Goal: Task Accomplishment & Management: Manage account settings

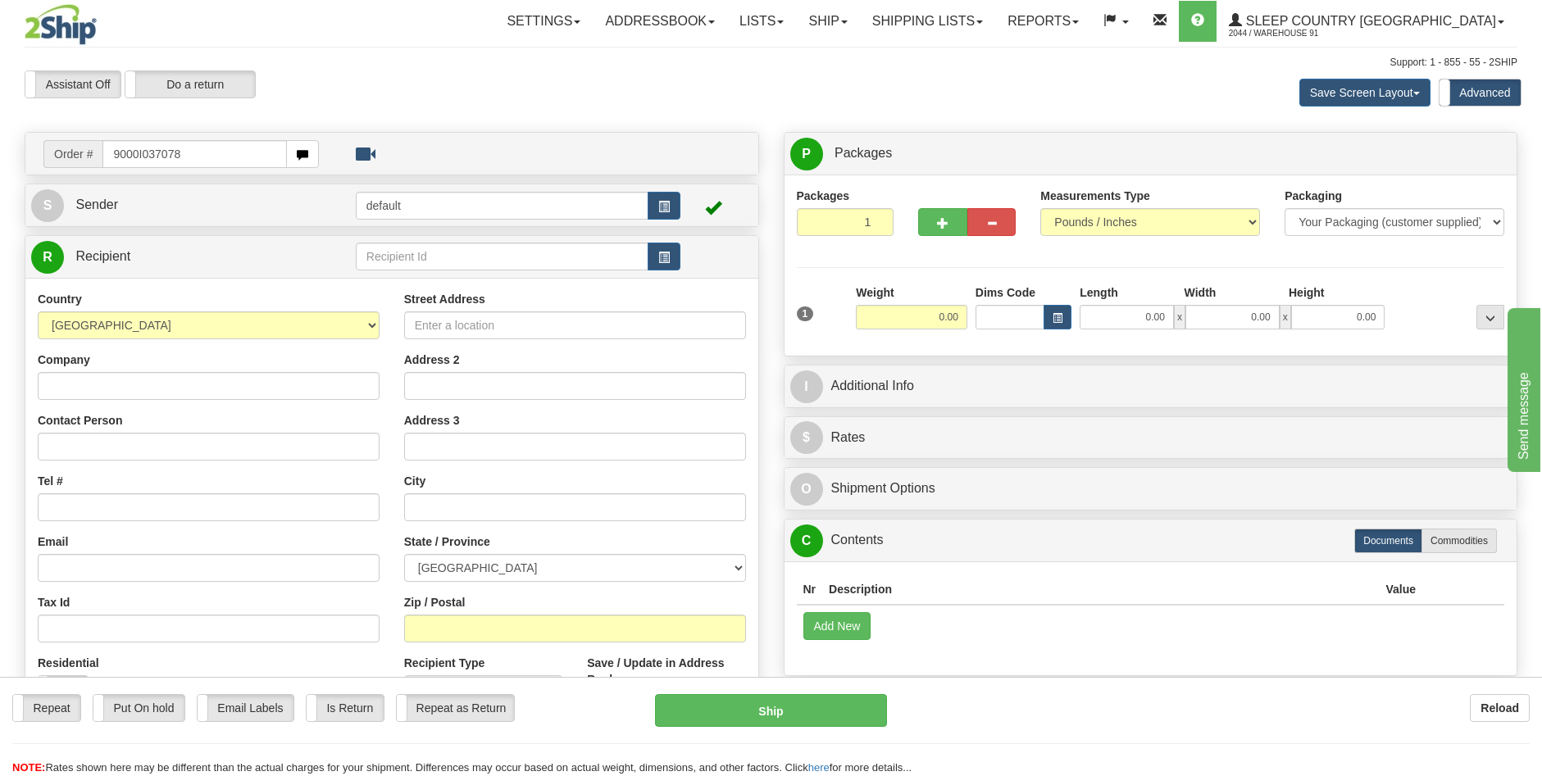
type input "9000I037078"
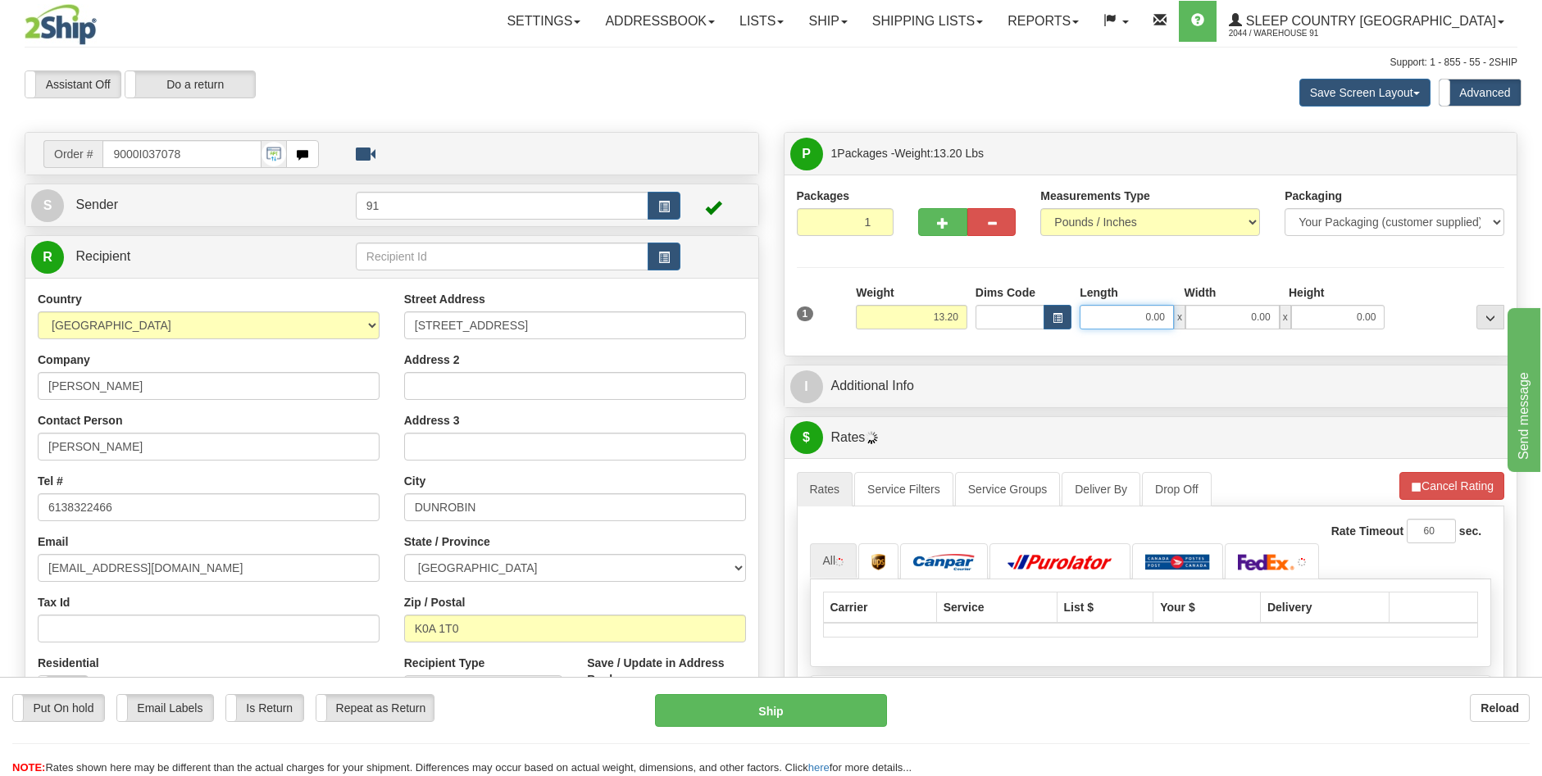
click at [1151, 313] on input "0.00" at bounding box center [1126, 317] width 94 height 25
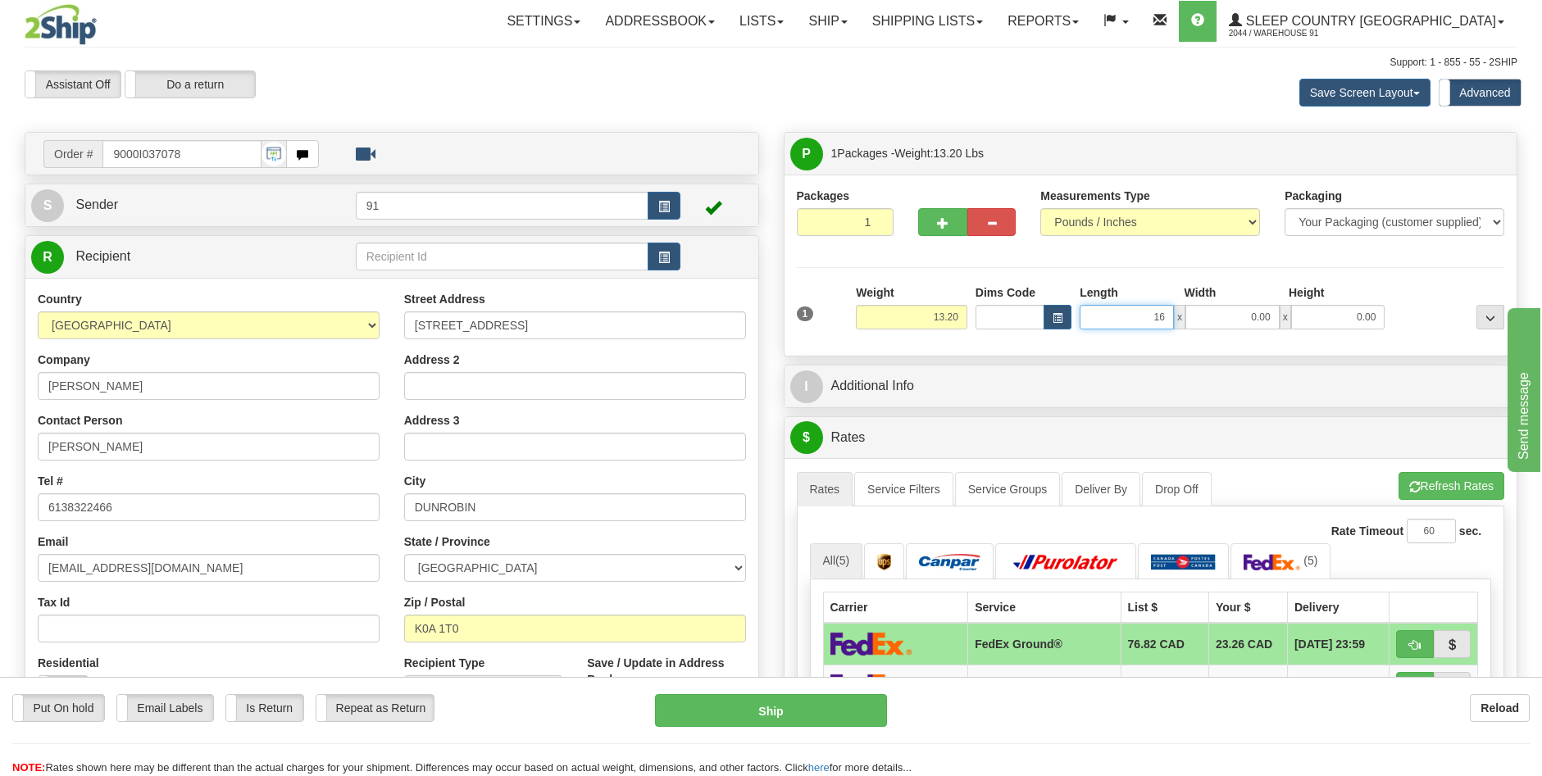
type input "16.00"
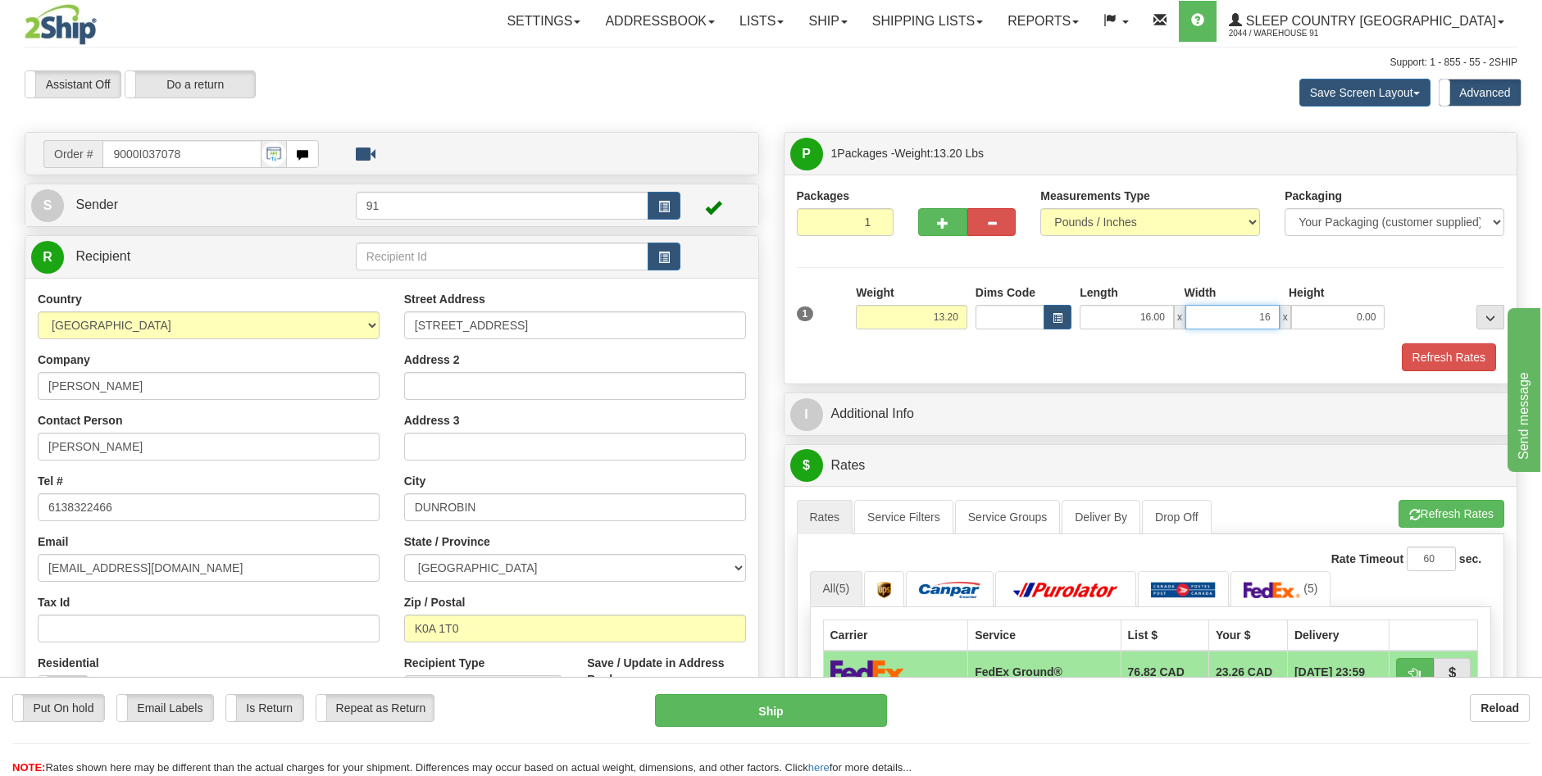
type input "16.00"
type input "4.00"
click at [1458, 348] on button "Refresh Rates" at bounding box center [1448, 357] width 94 height 28
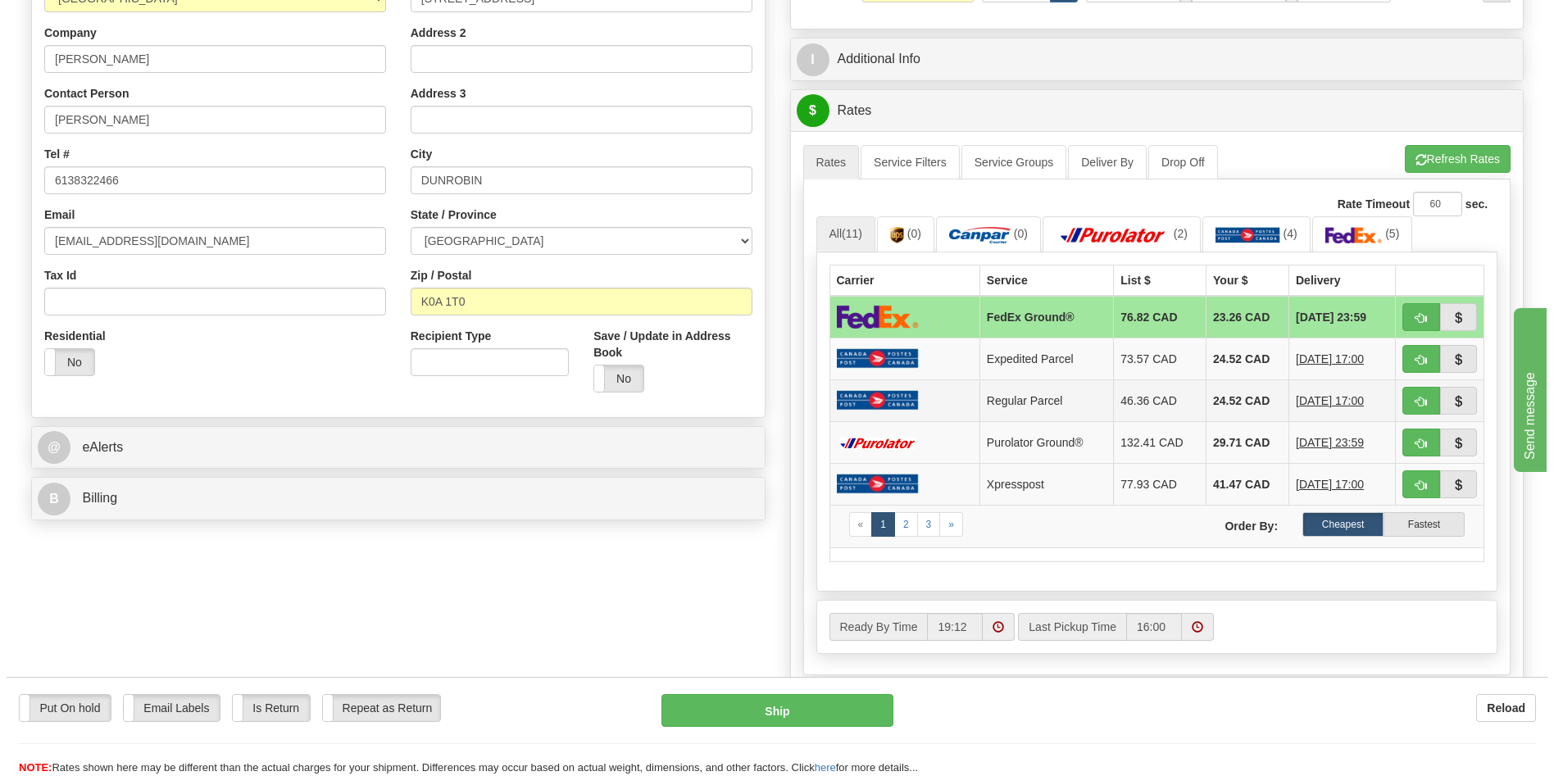
scroll to position [328, 0]
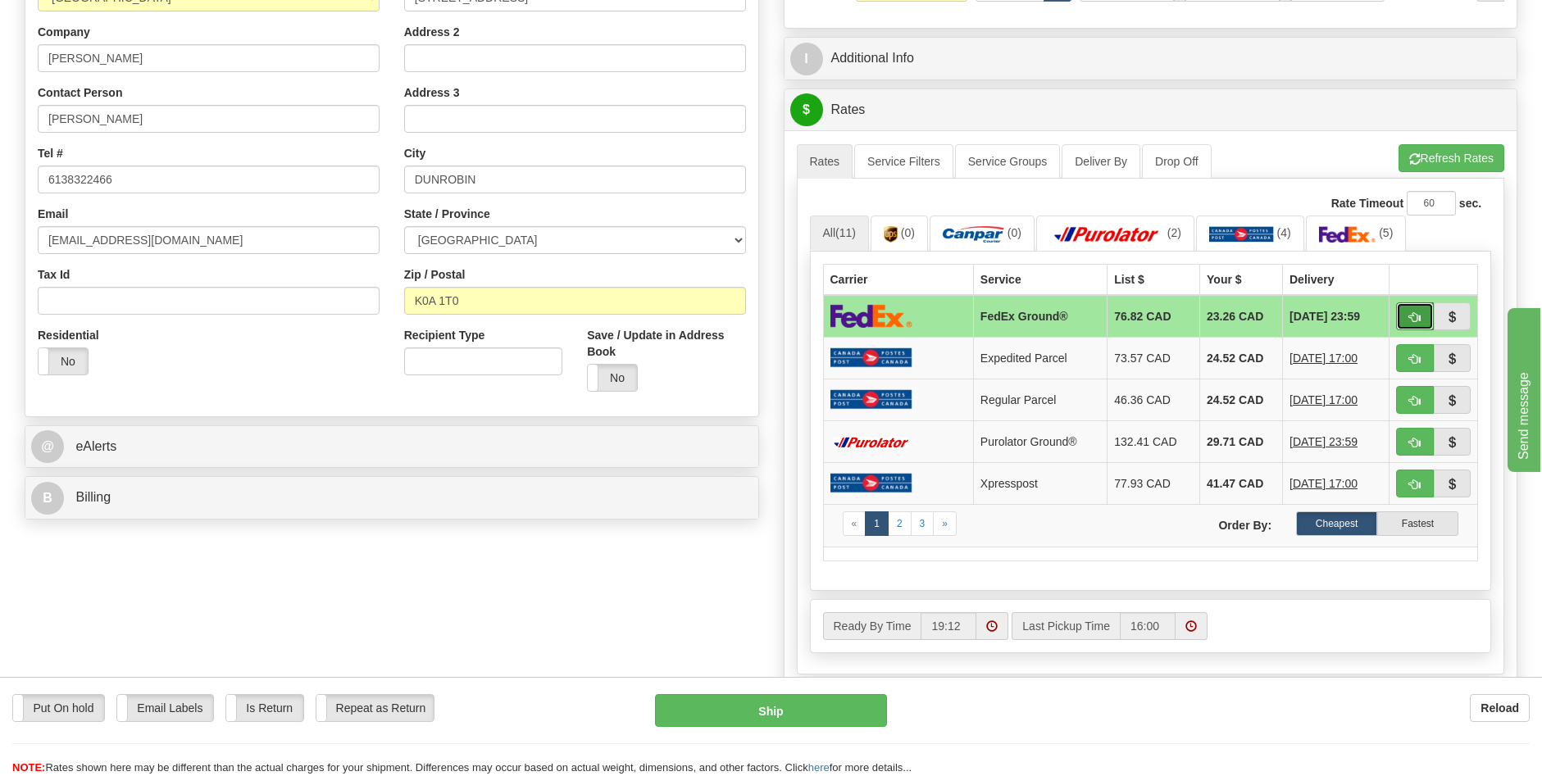
click at [1413, 315] on span "button" at bounding box center [1414, 317] width 11 height 11
type input "92"
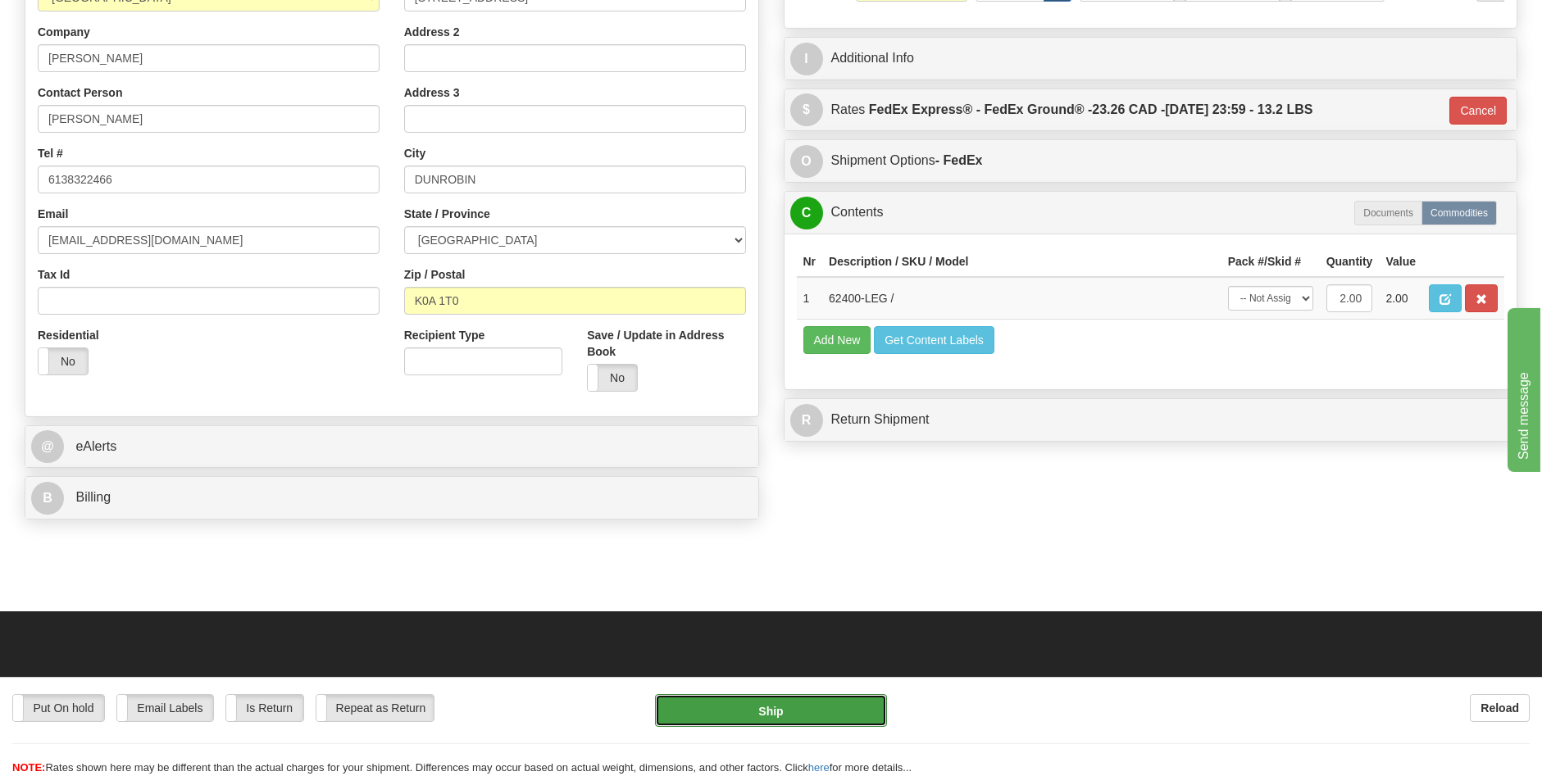
click at [779, 710] on button "Ship" at bounding box center [771, 710] width 232 height 33
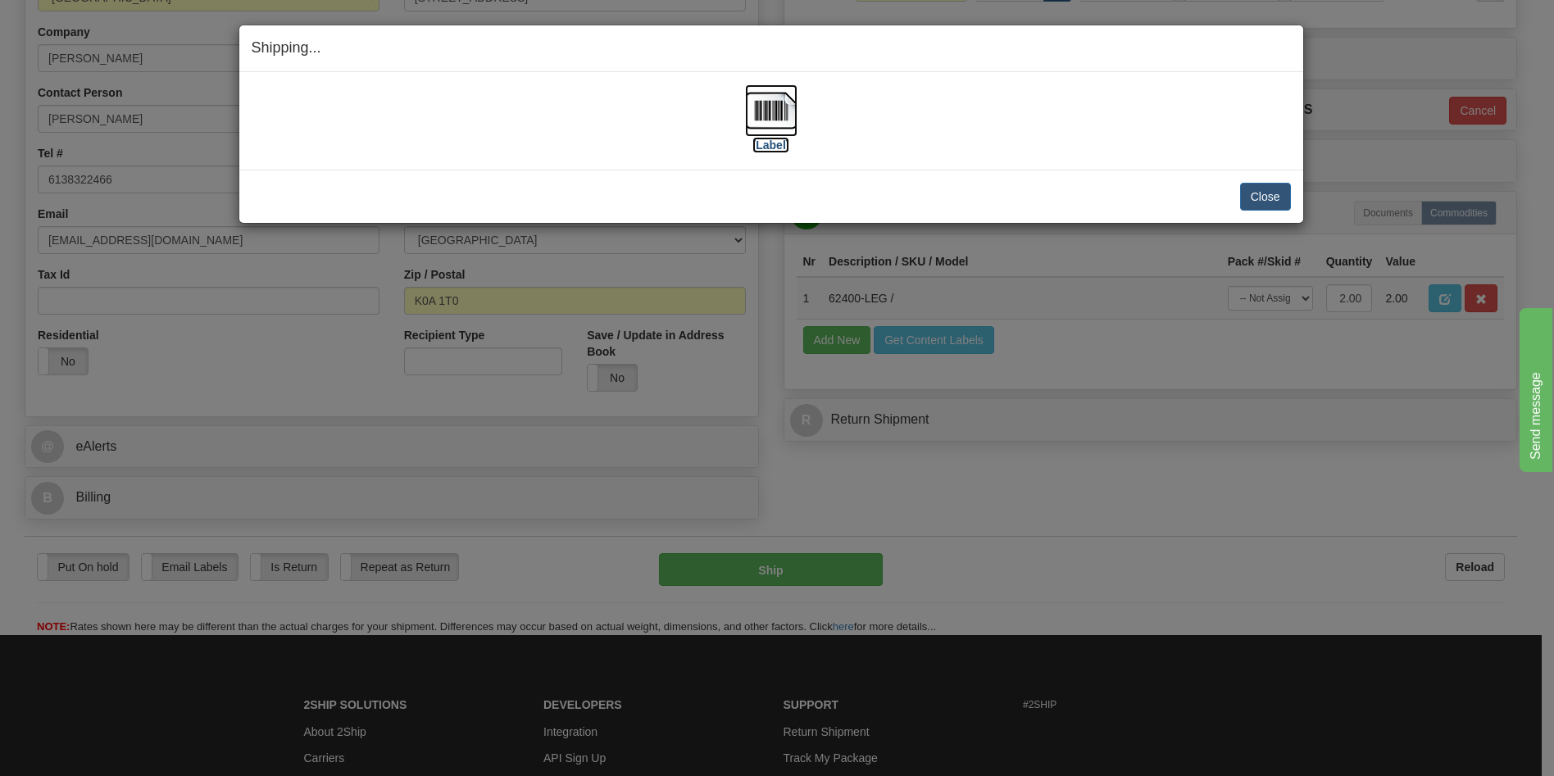
click at [772, 148] on label "[Label]" at bounding box center [771, 145] width 38 height 16
click at [1258, 190] on button "Close" at bounding box center [1265, 197] width 51 height 28
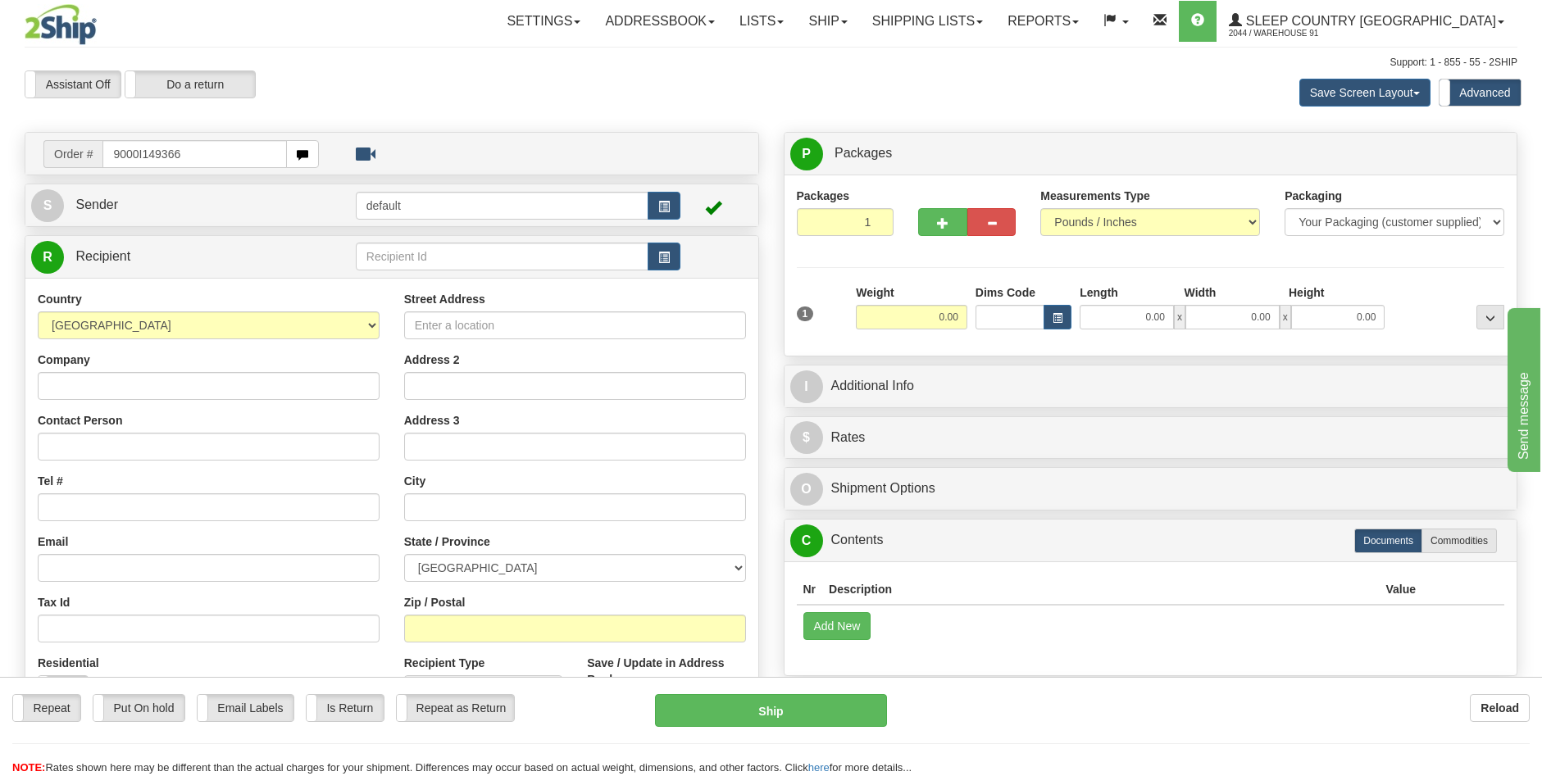
type input "9000I149366"
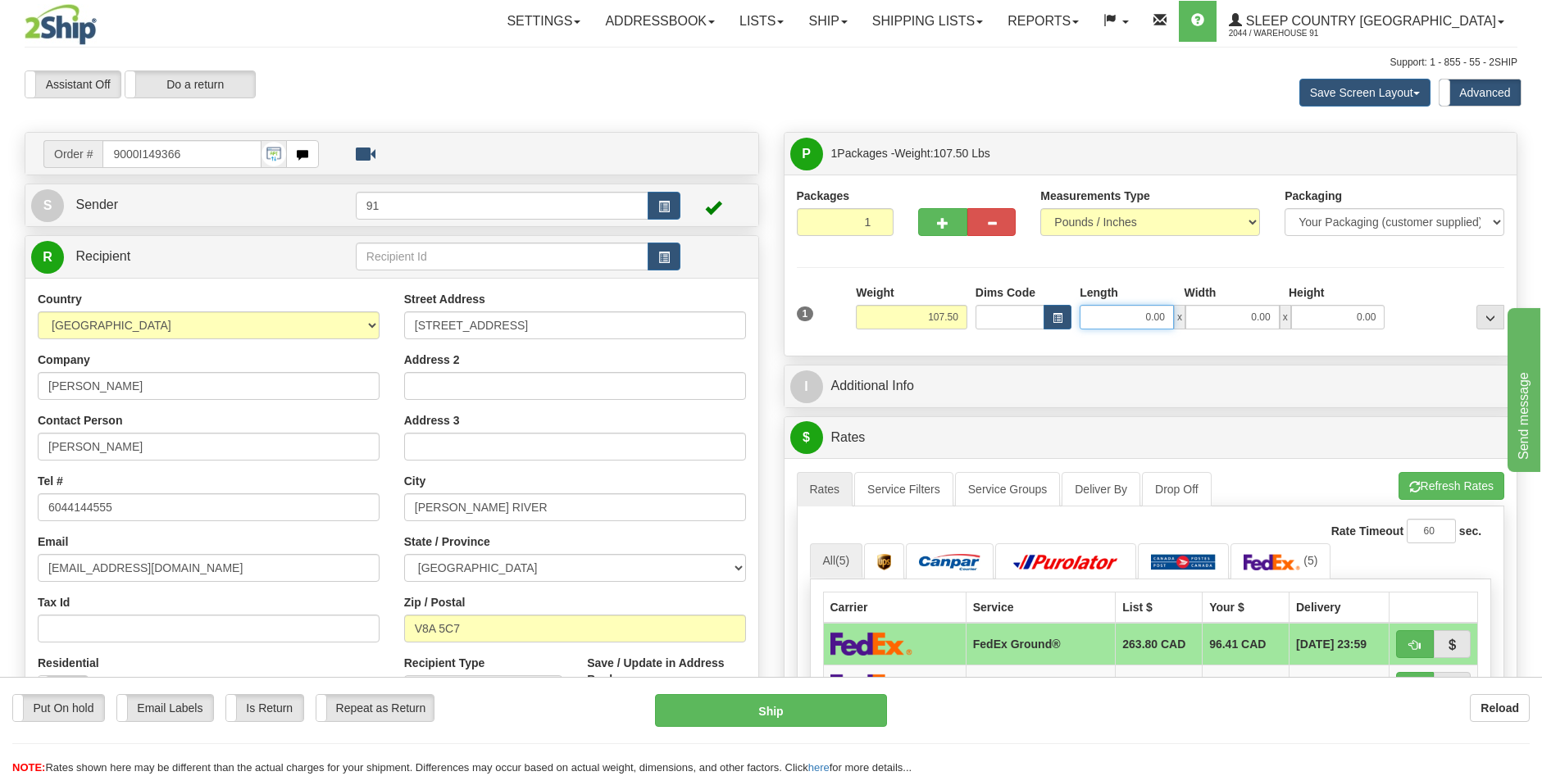
click at [1142, 311] on input "0.00" at bounding box center [1126, 317] width 94 height 25
type input "46.00"
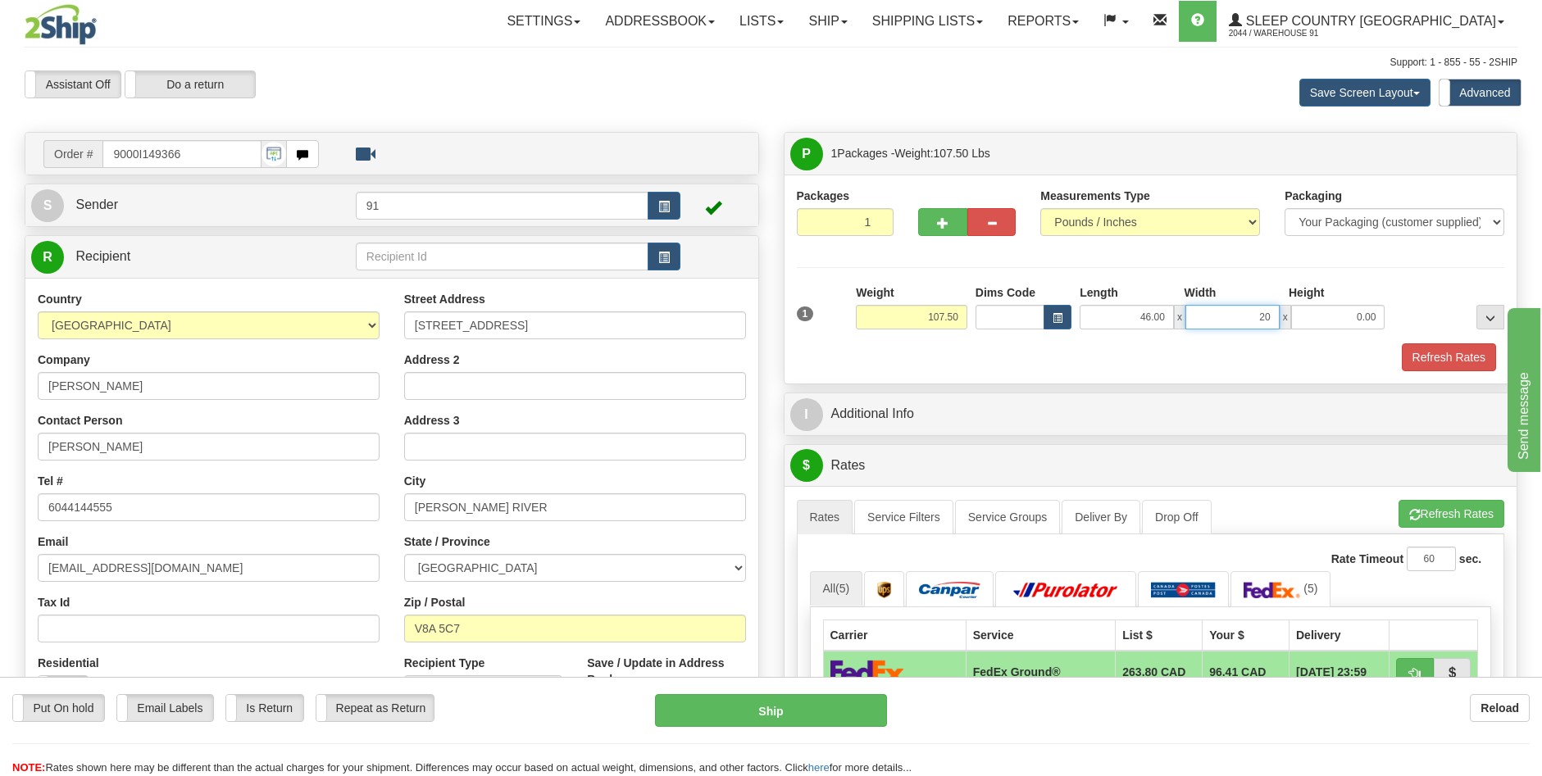
type input "20.00"
click at [1449, 361] on button "Refresh Rates" at bounding box center [1448, 357] width 94 height 28
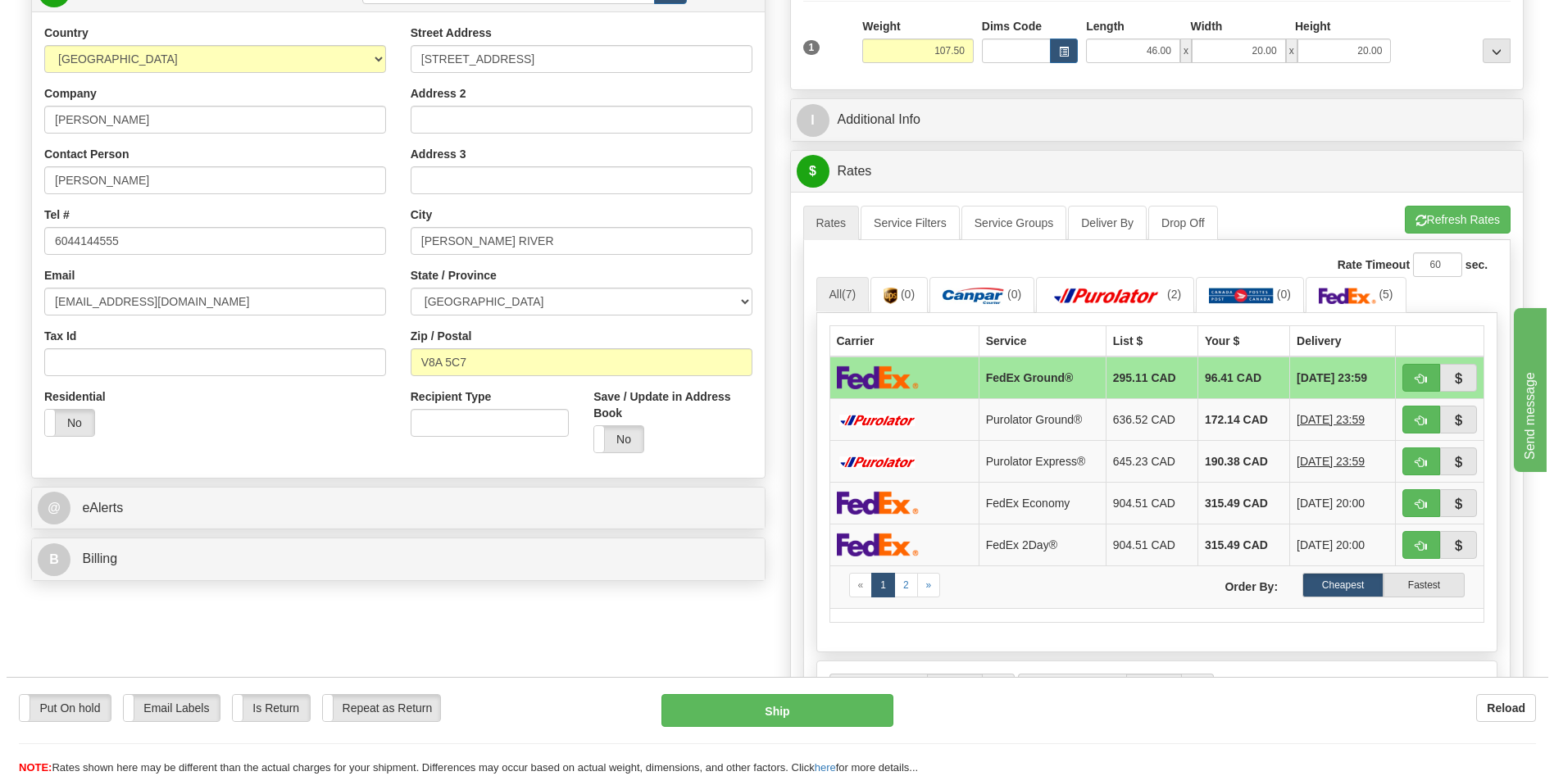
scroll to position [328, 0]
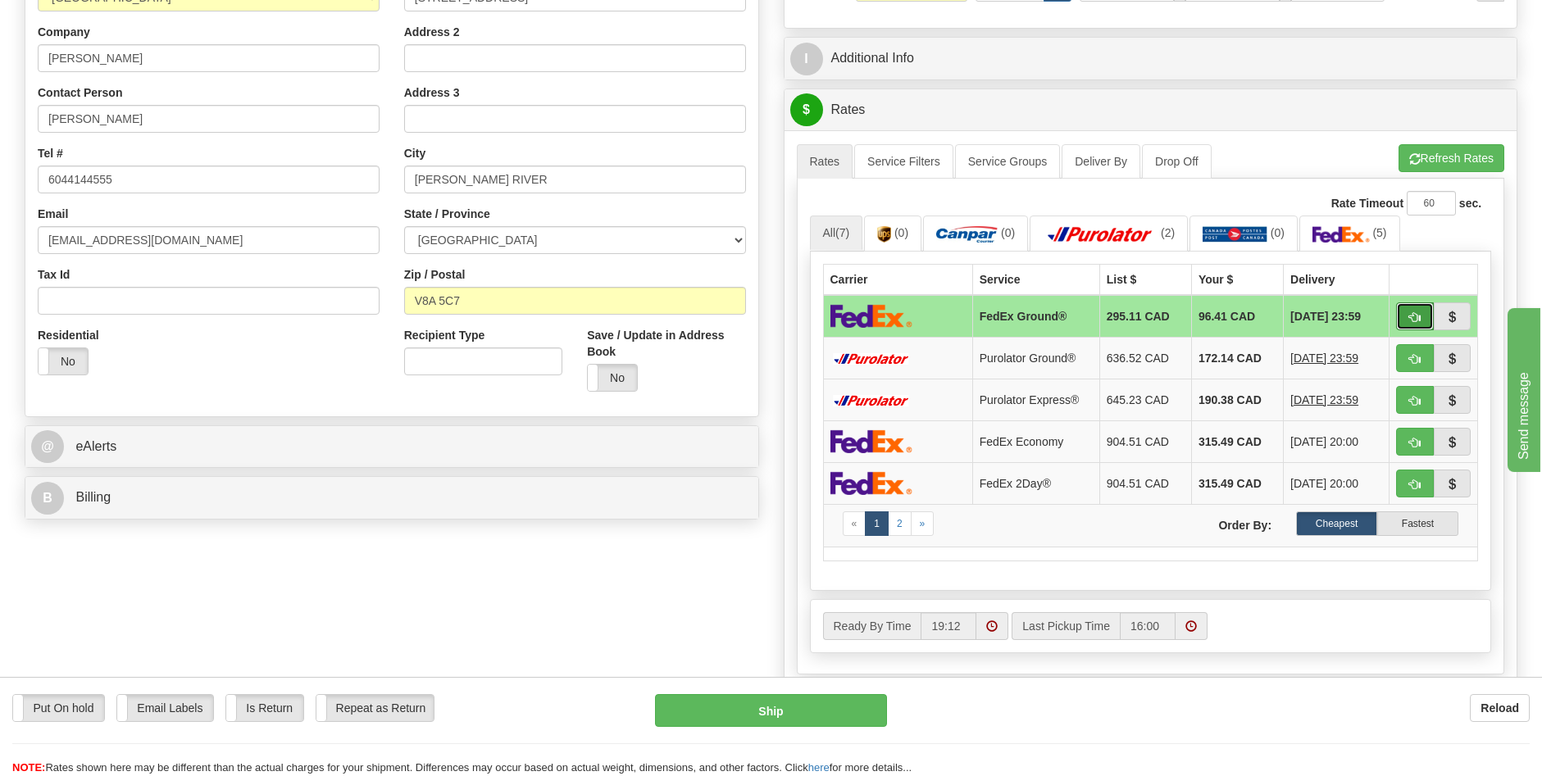
click at [1416, 312] on span "button" at bounding box center [1414, 317] width 11 height 11
type input "92"
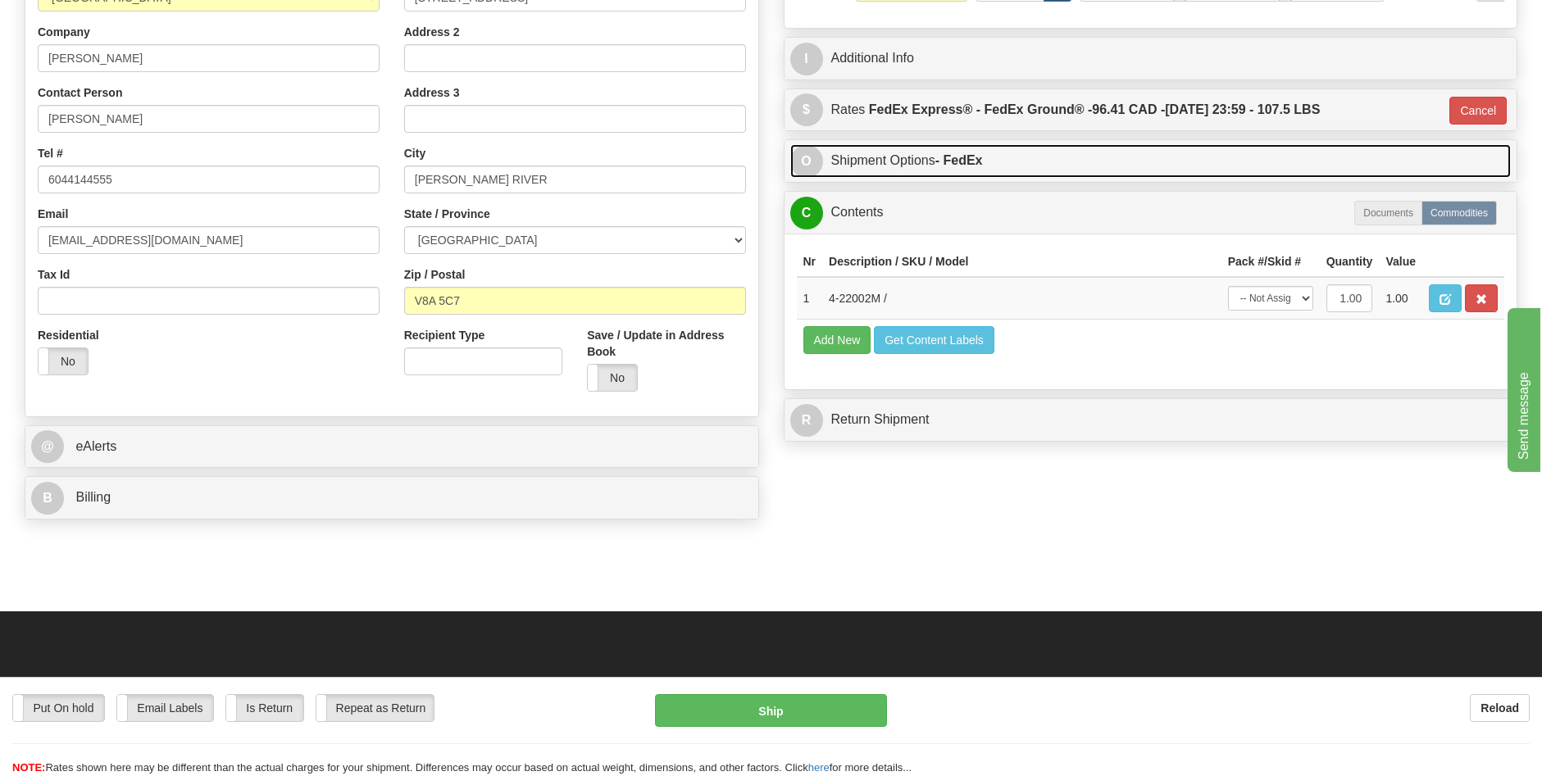
click at [935, 161] on link "O Shipment Options - FedEx" at bounding box center [1150, 161] width 721 height 34
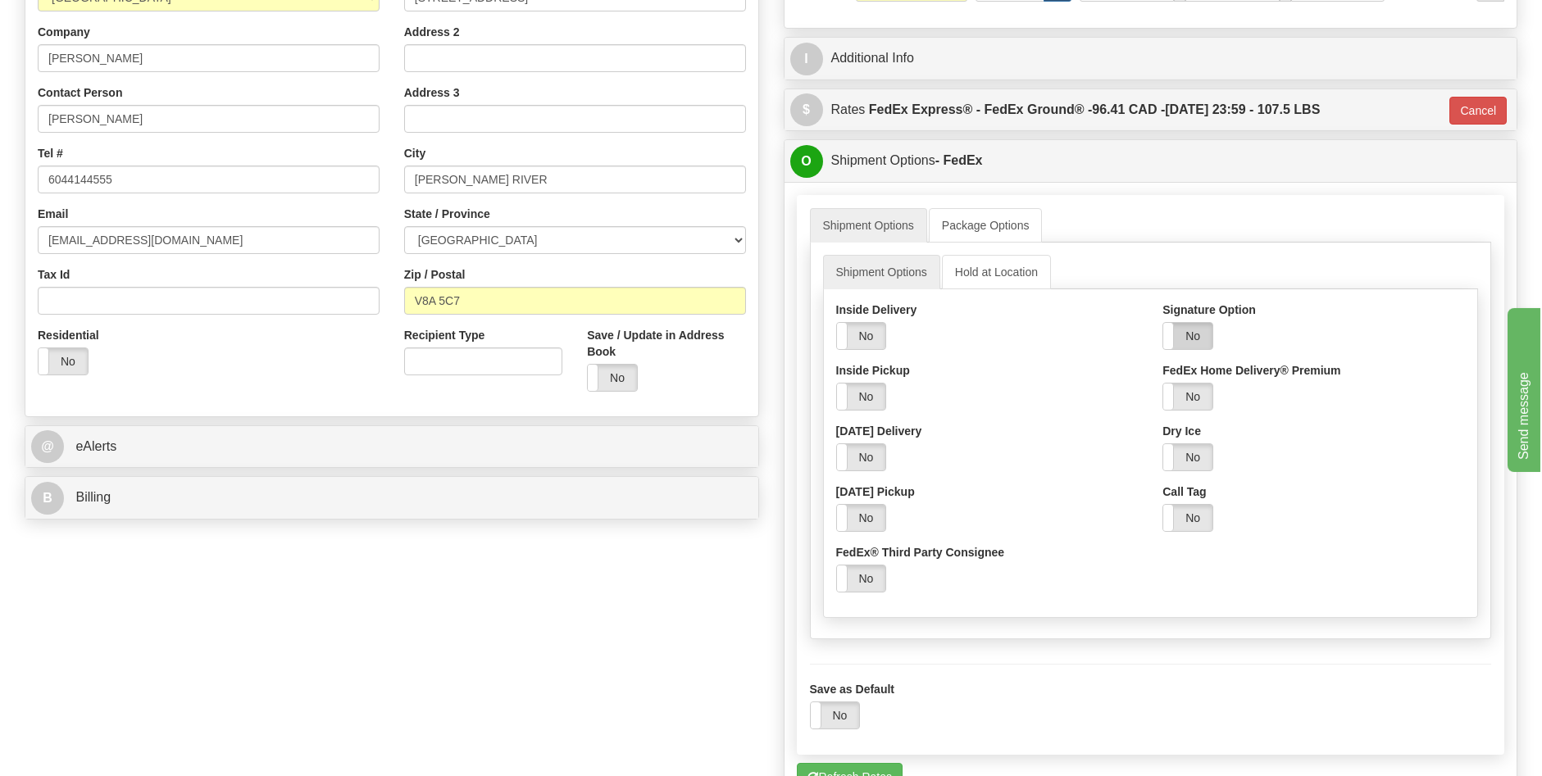
click at [1183, 339] on label "No" at bounding box center [1187, 336] width 49 height 26
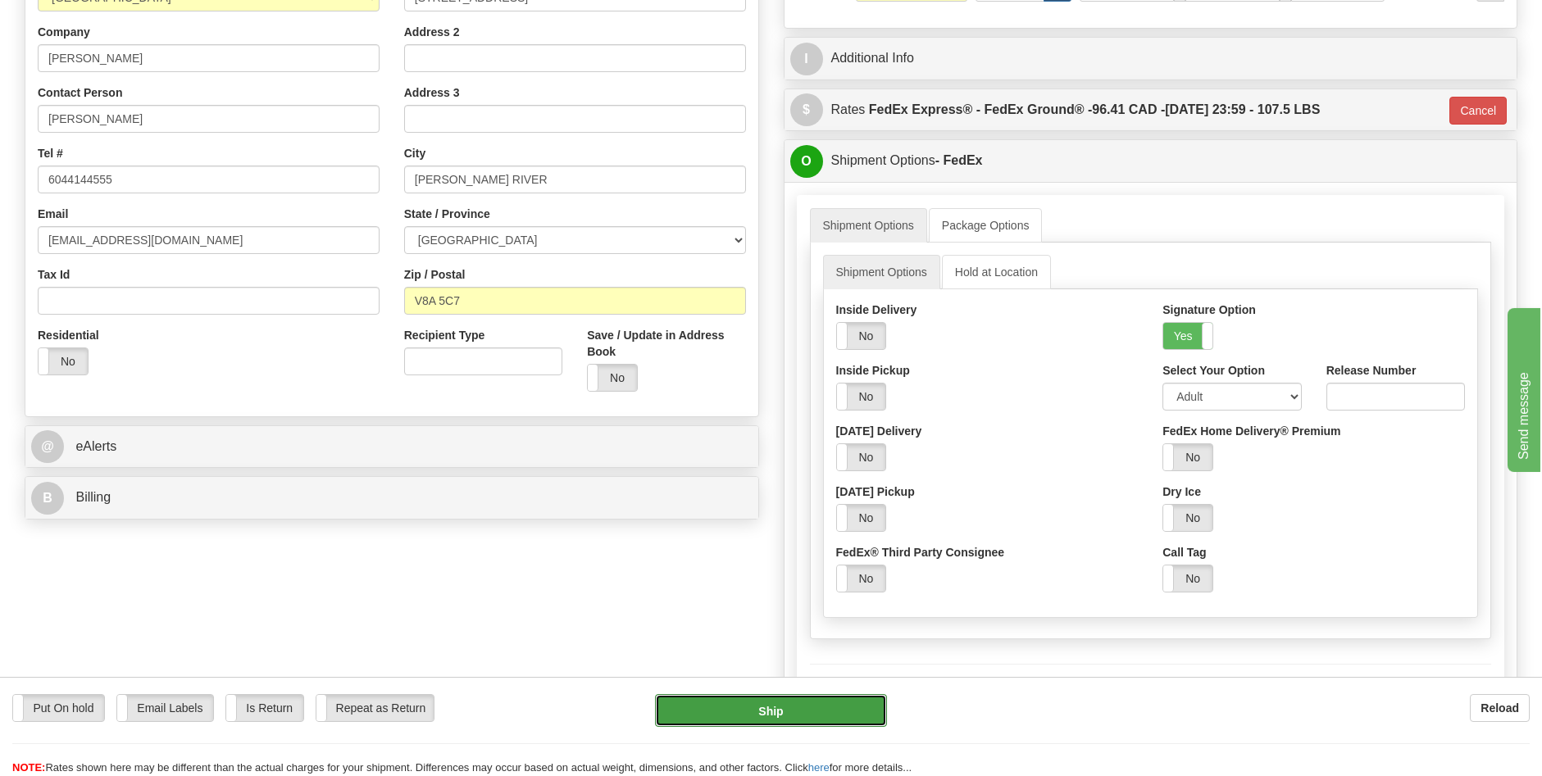
click at [820, 706] on button "Ship" at bounding box center [771, 710] width 232 height 33
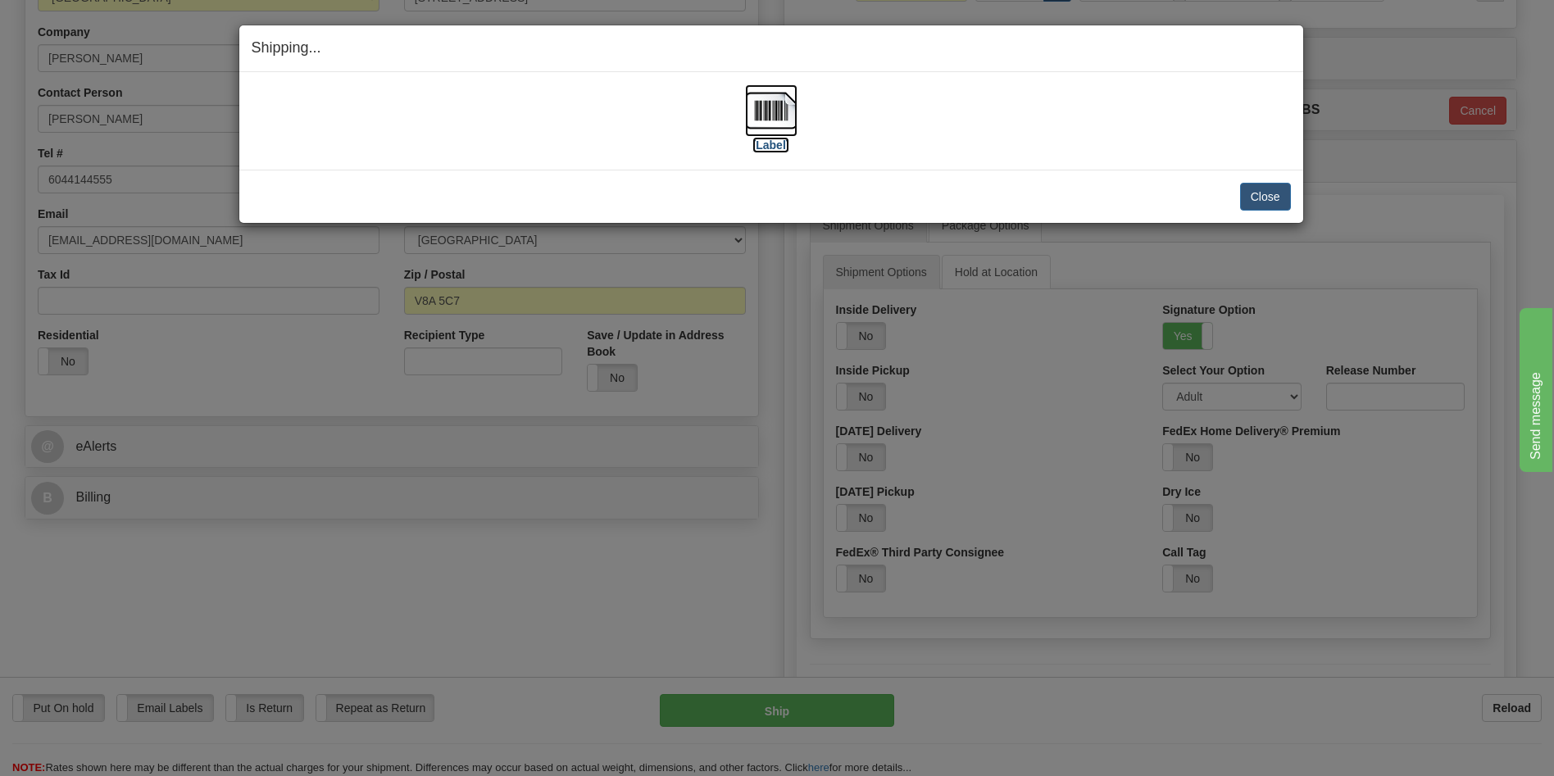
click at [771, 143] on label "[Label]" at bounding box center [771, 145] width 38 height 16
click at [1272, 198] on button "Close" at bounding box center [1265, 197] width 51 height 28
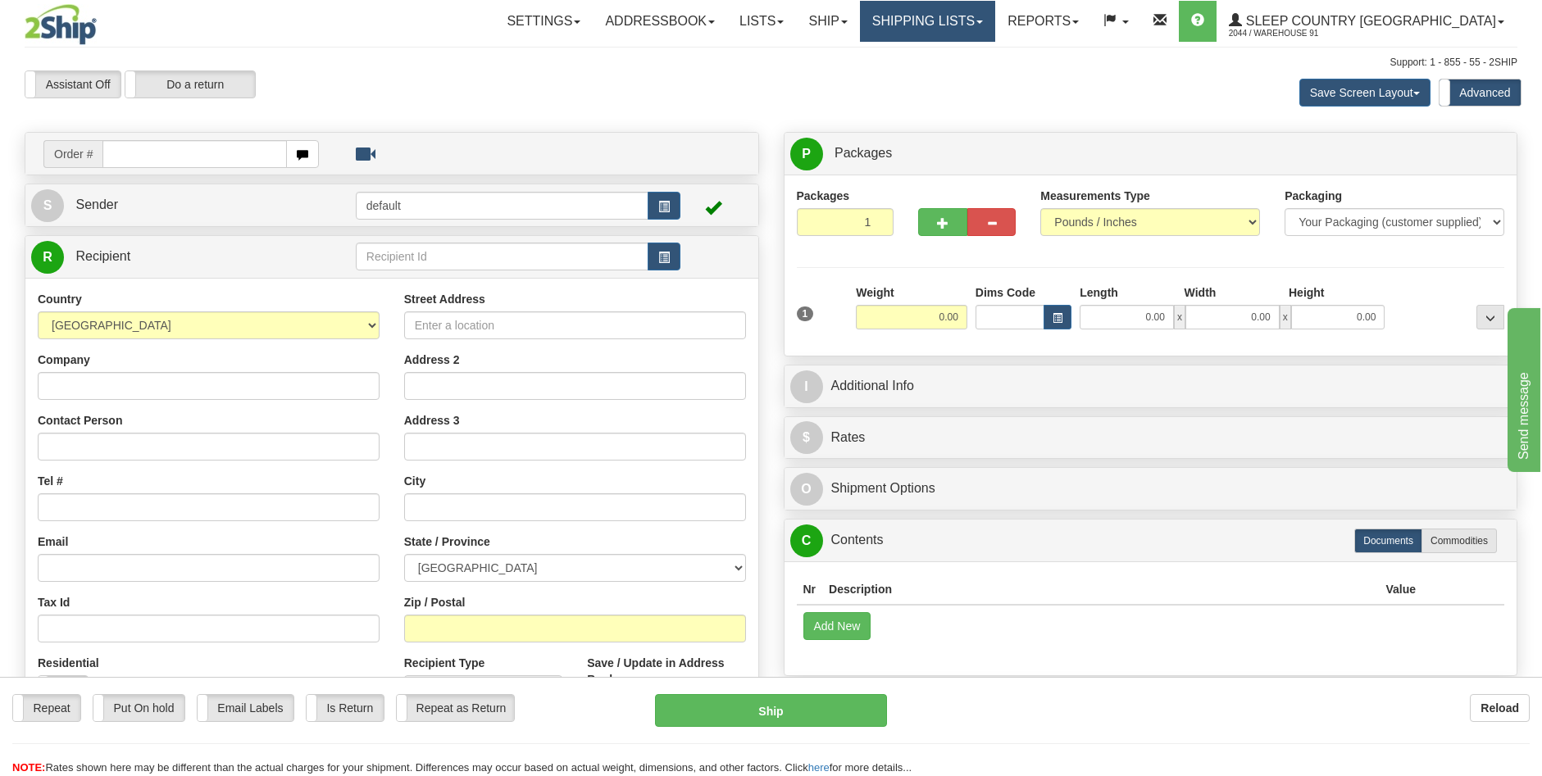
click at [992, 22] on link "Shipping lists" at bounding box center [927, 21] width 135 height 41
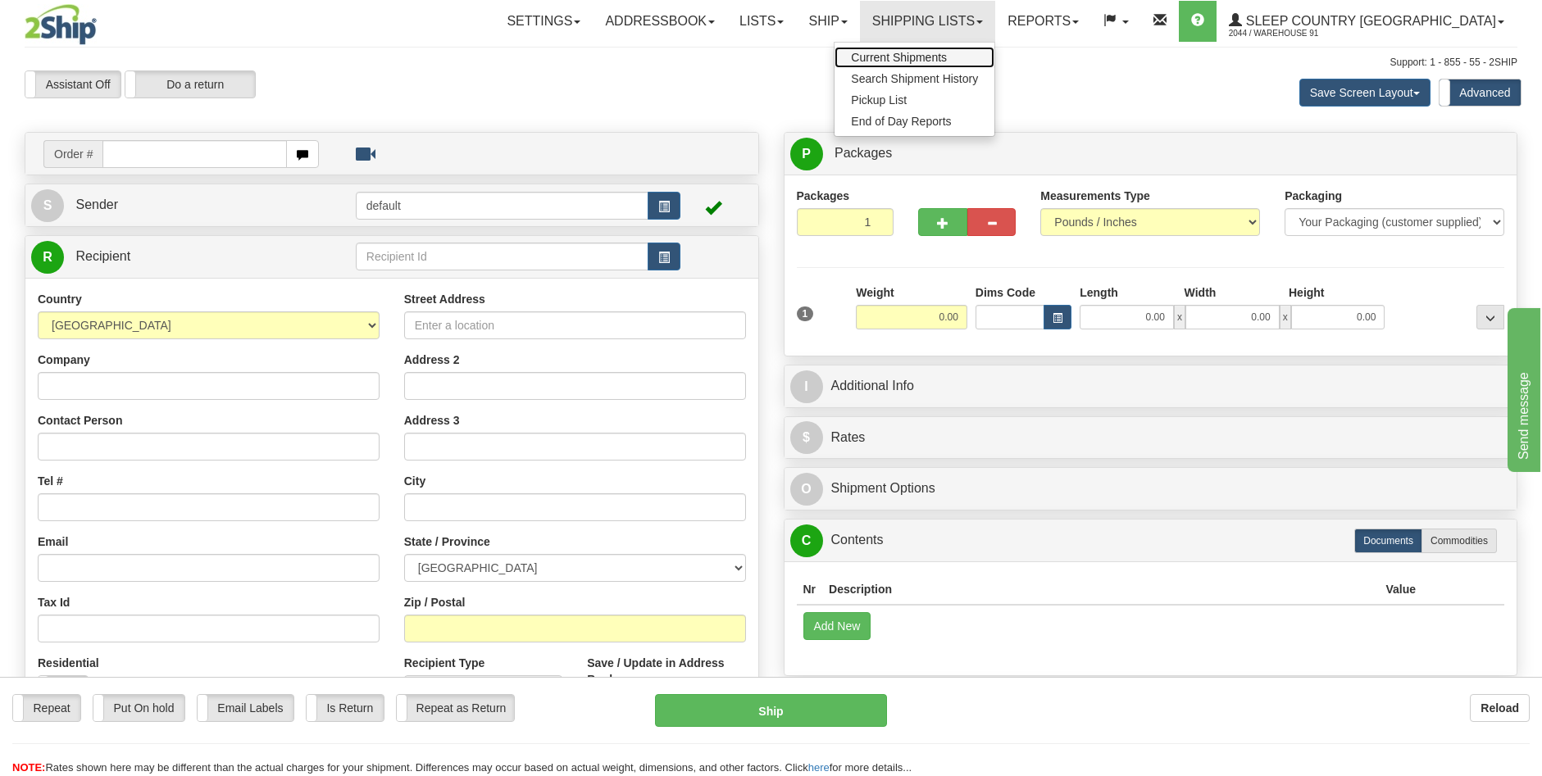
click at [947, 59] on span "Current Shipments" at bounding box center [899, 57] width 96 height 13
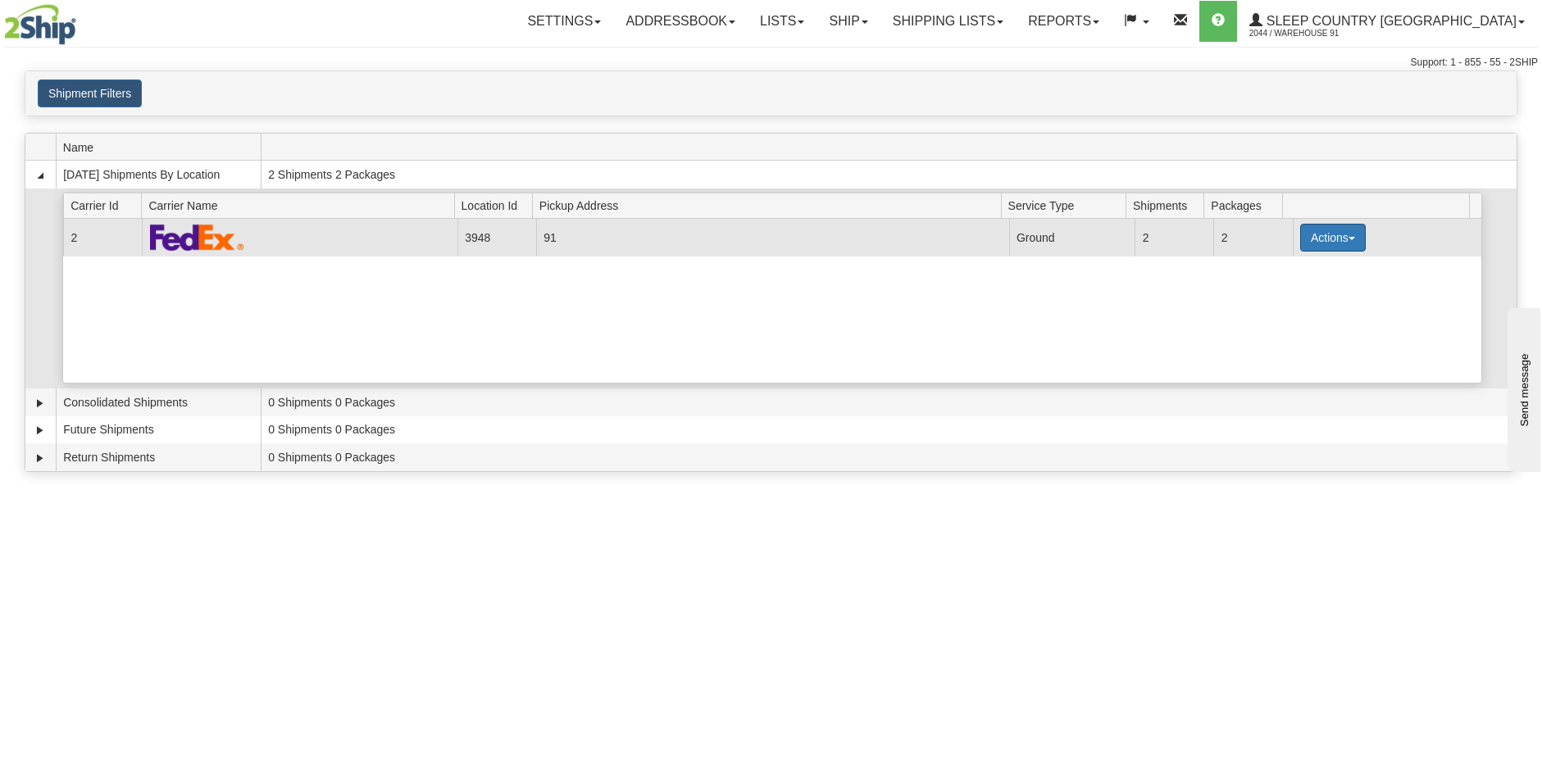
click at [1339, 239] on button "Actions" at bounding box center [1333, 238] width 66 height 28
click at [1284, 289] on span "Close" at bounding box center [1269, 289] width 38 height 11
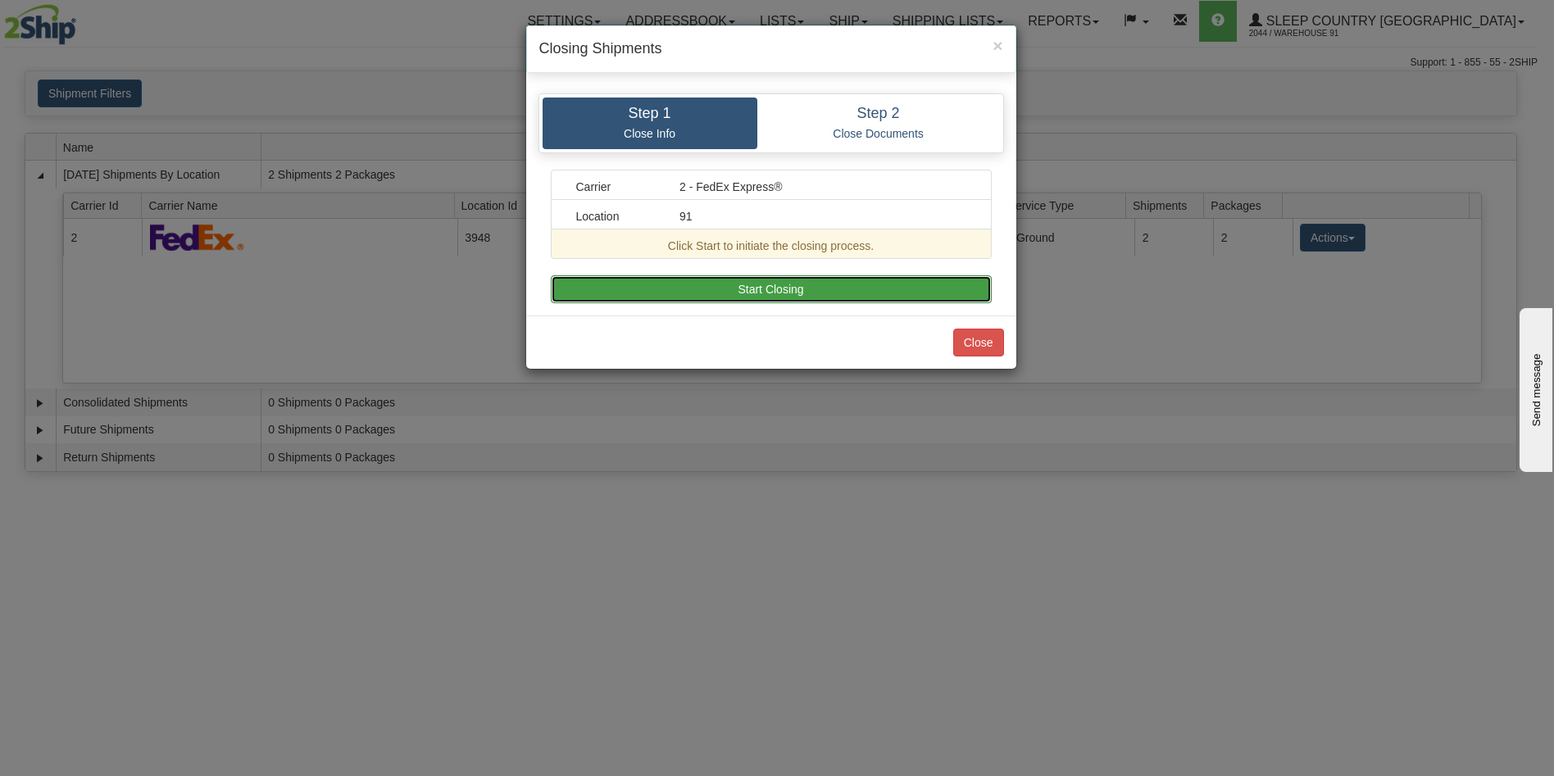
click at [773, 292] on button "Start Closing" at bounding box center [771, 289] width 441 height 28
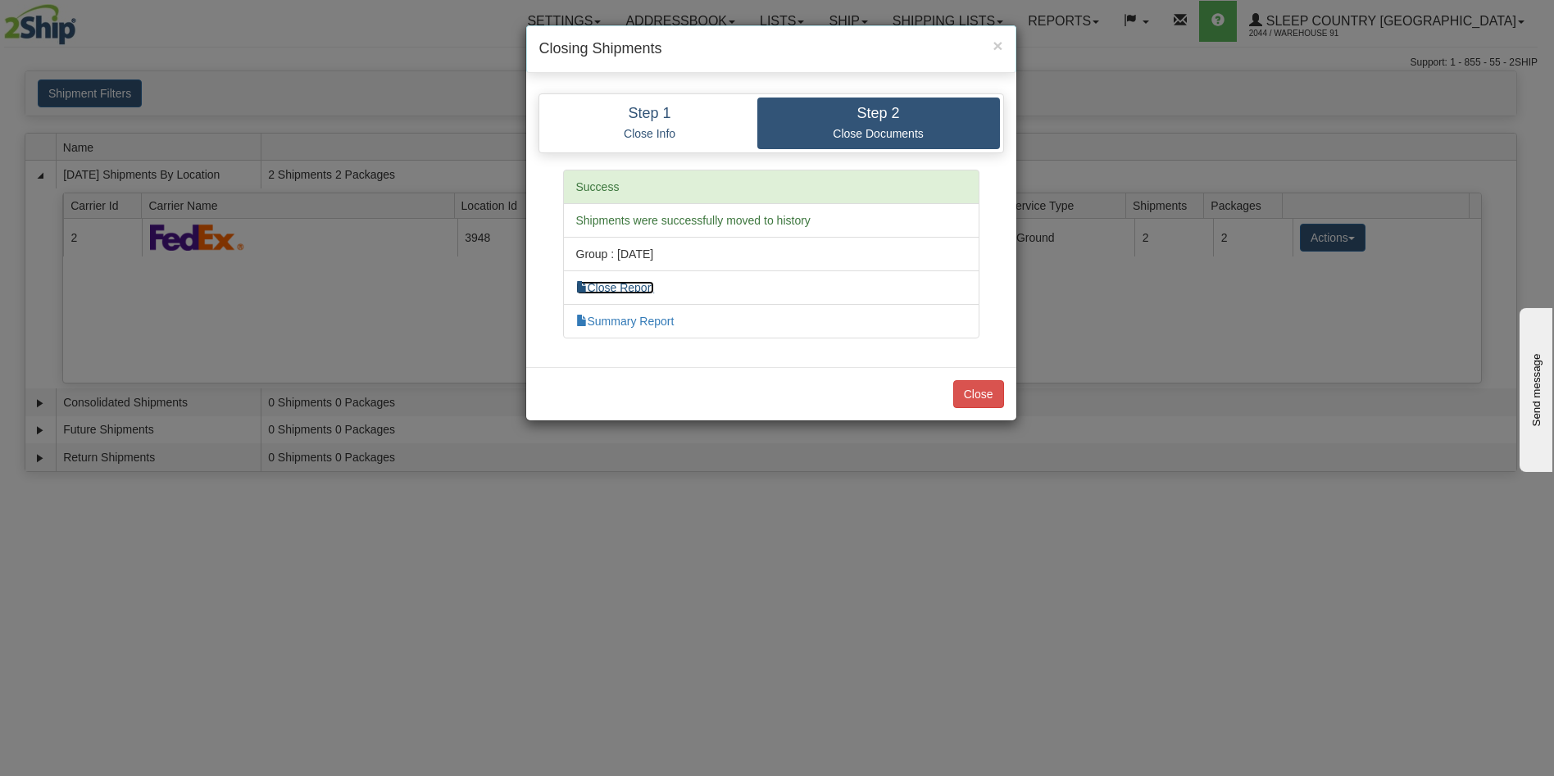
click at [621, 288] on link "Close Report" at bounding box center [615, 287] width 79 height 13
click at [641, 321] on link "Summary Report" at bounding box center [625, 321] width 98 height 13
click at [979, 391] on button "Close" at bounding box center [978, 394] width 51 height 28
